Goal: Book appointment/travel/reservation

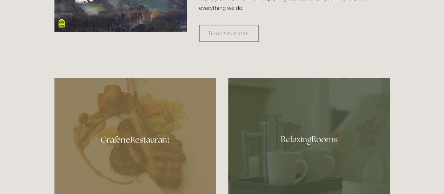
scroll to position [290, 0]
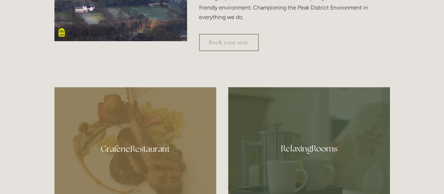
click at [325, 144] on div at bounding box center [309, 146] width 162 height 118
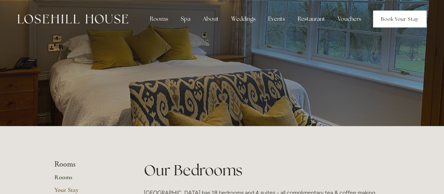
click at [408, 15] on link "Book Your Stay" at bounding box center [399, 19] width 53 height 17
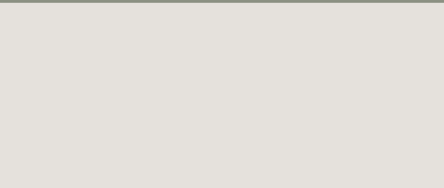
scroll to position [38, 0]
